Goal: Task Accomplishment & Management: Use online tool/utility

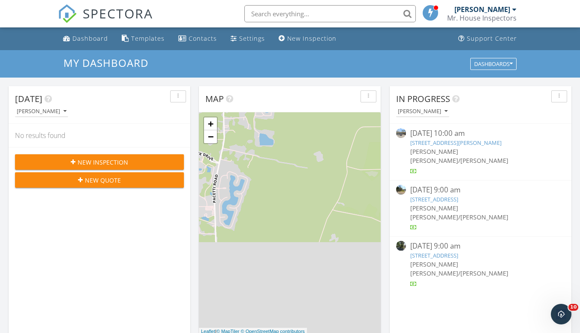
scroll to position [4, 4]
click at [123, 162] on span "New Inspection" at bounding box center [103, 162] width 51 height 9
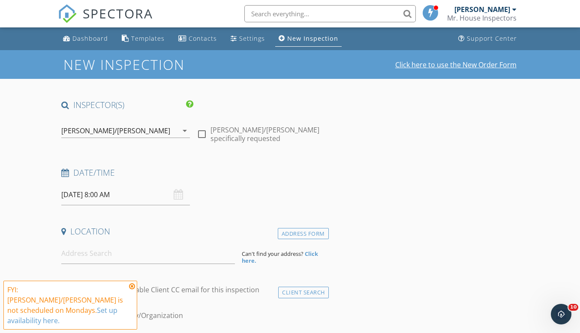
click at [467, 66] on link "Click here to use the New Order Form" at bounding box center [455, 64] width 121 height 7
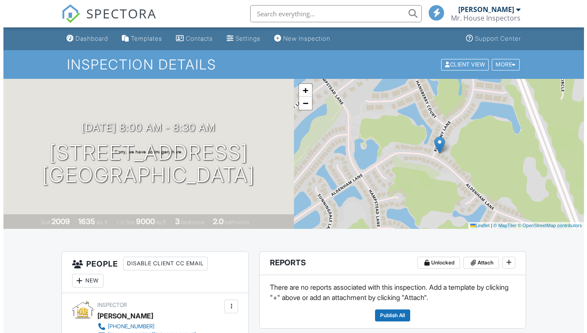
scroll to position [150, 0]
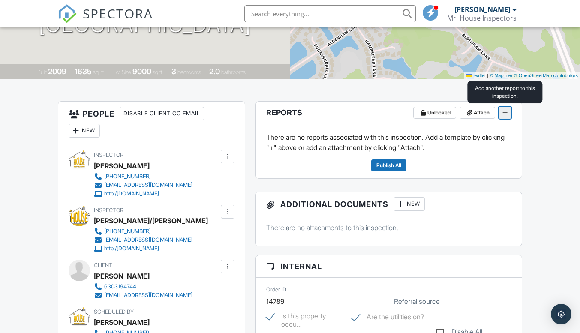
click at [506, 113] on icon at bounding box center [505, 112] width 5 height 6
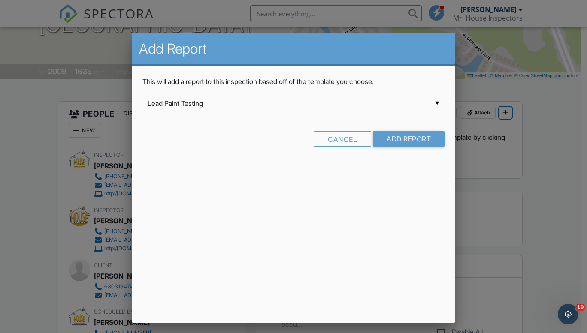
scroll to position [0, 0]
click at [286, 110] on div "▼ Lead Paint Testing Lead Paint Testing Pre-Slab Report Residential Rental Revi…" at bounding box center [294, 103] width 292 height 21
click at [250, 187] on span "[US_STATE] 4-Point Inspection Form (2025)" at bounding box center [294, 189] width 292 height 21
type input "[US_STATE] 4-Point Inspection Form (2025)"
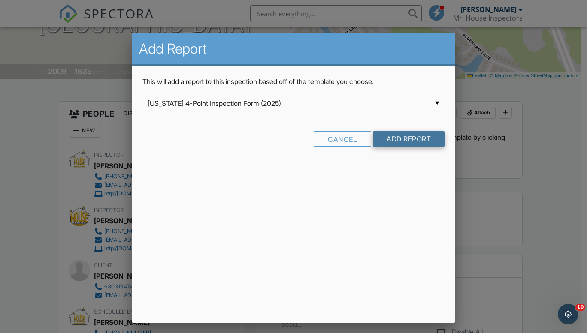
click at [418, 140] on input "Add Report" at bounding box center [409, 138] width 72 height 15
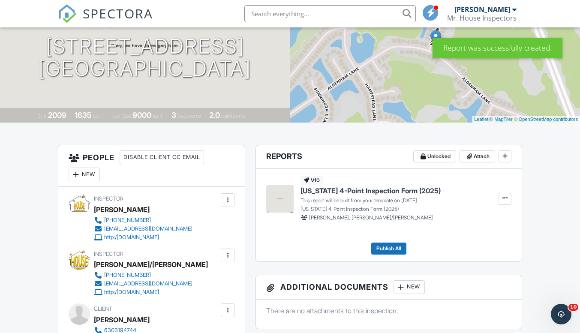
scroll to position [107, 0]
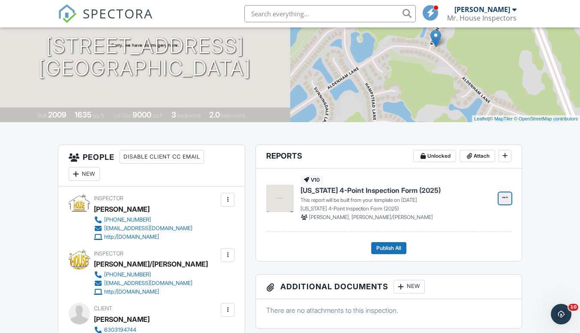
click at [506, 197] on icon at bounding box center [505, 198] width 5 height 6
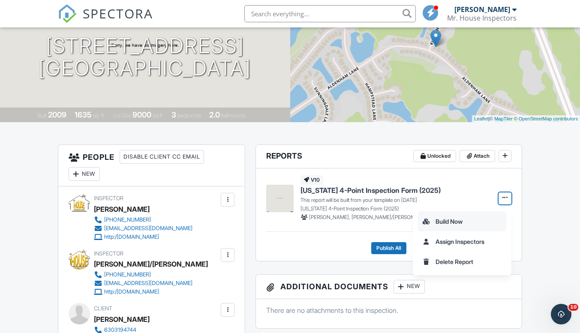
click at [462, 220] on input "Build Now" at bounding box center [462, 221] width 87 height 19
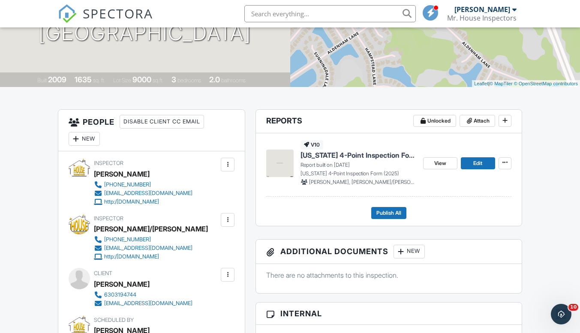
scroll to position [145, 0]
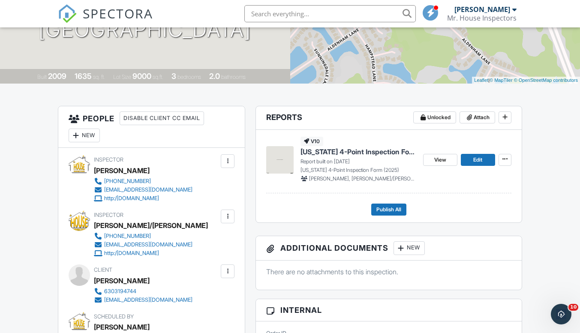
click at [395, 152] on span "[US_STATE] 4-Point Inspection Form (2025)" at bounding box center [358, 151] width 115 height 9
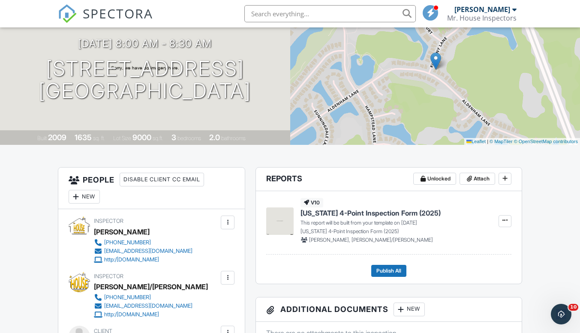
scroll to position [84, 0]
click at [426, 214] on span "[US_STATE] 4-Point Inspection Form (2025)" at bounding box center [371, 213] width 140 height 9
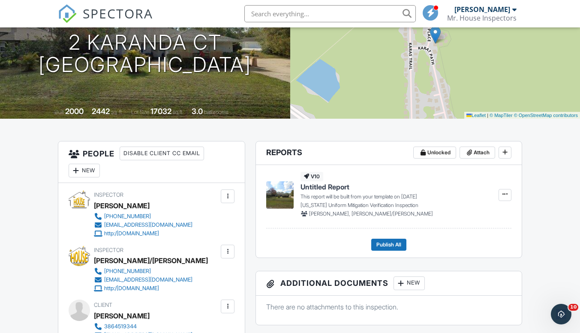
scroll to position [111, 0]
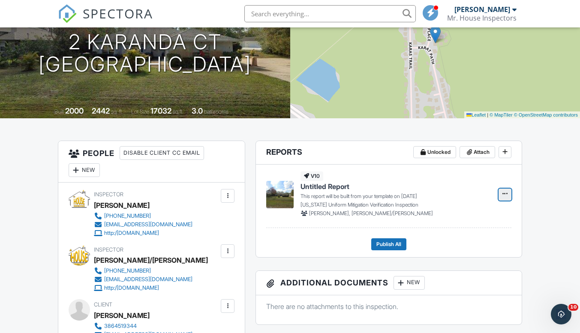
click at [506, 193] on icon at bounding box center [505, 194] width 5 height 6
click at [460, 218] on input "Build Now" at bounding box center [462, 217] width 87 height 19
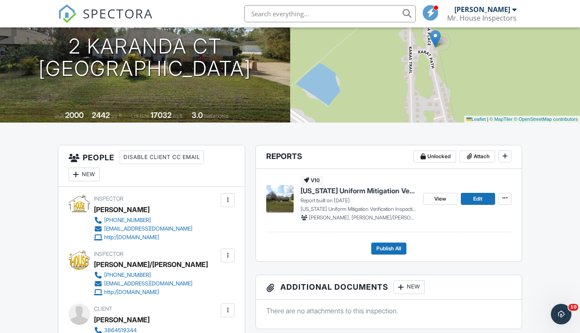
scroll to position [106, 0]
click at [374, 193] on span "[US_STATE] Uniform Mitigation Verification Inspection" at bounding box center [358, 191] width 115 height 9
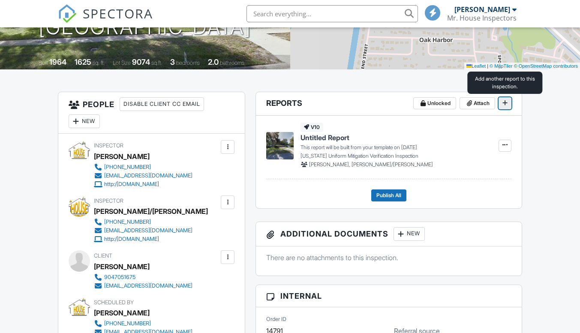
click at [505, 102] on icon at bounding box center [505, 103] width 5 height 6
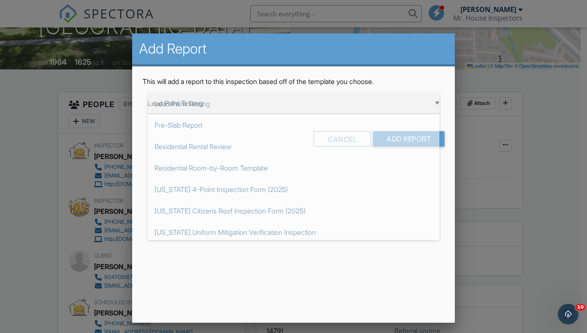
click at [274, 107] on div "▼ Lead Paint Testing Lead Paint Testing Pre-Slab Report Residential Rental Revi…" at bounding box center [294, 103] width 292 height 21
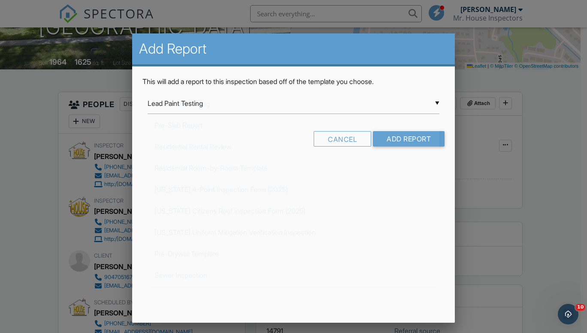
click at [233, 190] on span "[US_STATE] 4-Point Inspection Form (2025)" at bounding box center [294, 189] width 292 height 21
type input "[US_STATE] 4-Point Inspection Form (2025)"
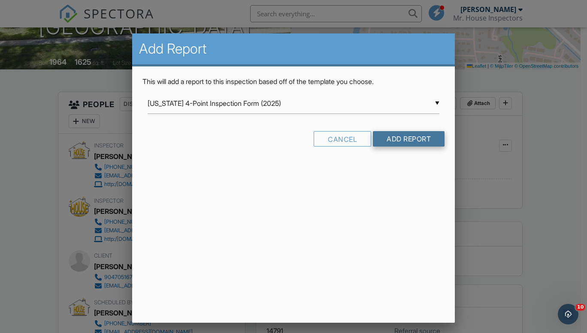
click at [407, 142] on input "Add Report" at bounding box center [409, 138] width 72 height 15
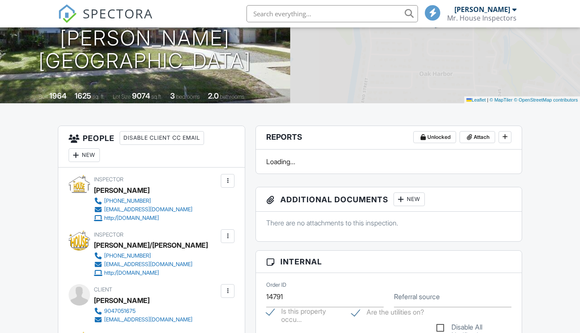
scroll to position [126, 0]
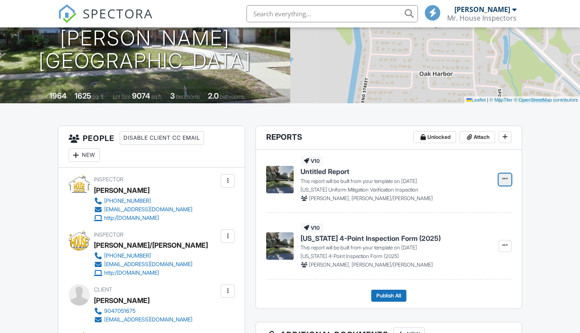
click at [506, 177] on icon at bounding box center [505, 179] width 5 height 6
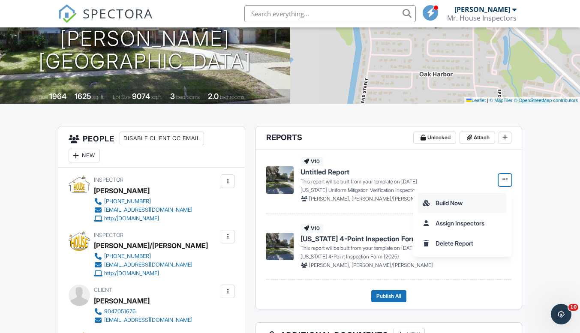
scroll to position [0, 0]
click at [463, 197] on input "Build Now" at bounding box center [462, 202] width 87 height 19
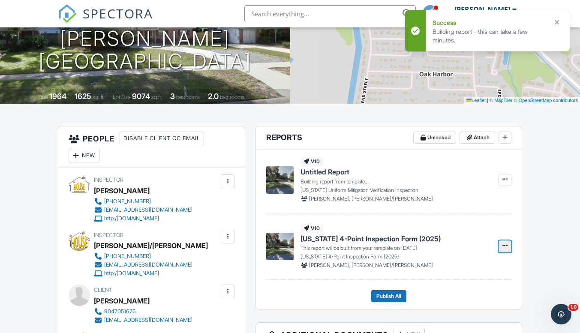
click at [504, 244] on icon at bounding box center [505, 246] width 5 height 6
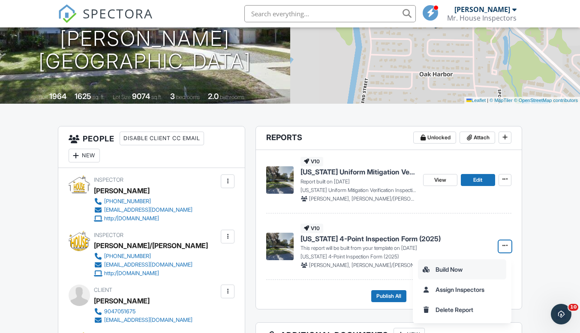
click at [449, 269] on input "Build Now" at bounding box center [462, 269] width 87 height 19
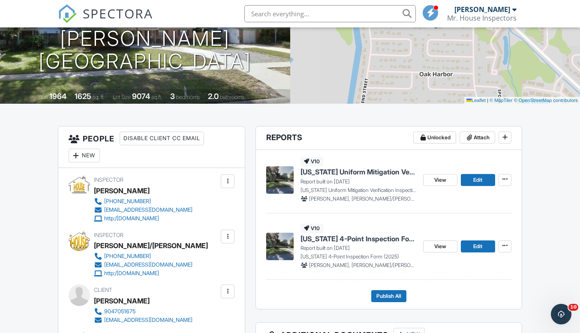
click at [373, 175] on span "[US_STATE] Uniform Mitigation Verification Inspection" at bounding box center [358, 171] width 115 height 9
click at [341, 240] on span "[US_STATE] 4-Point Inspection Form (2025)" at bounding box center [358, 238] width 115 height 9
